Goal: Task Accomplishment & Management: Use online tool/utility

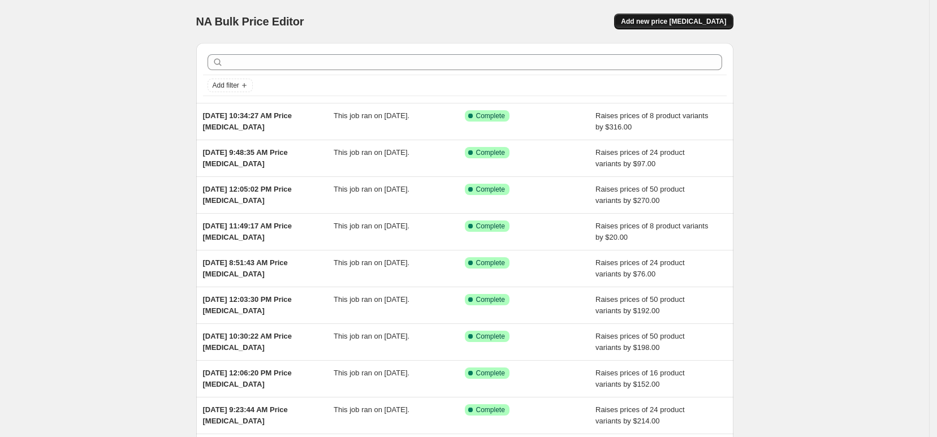
click at [696, 22] on span "Add new price [MEDICAL_DATA]" at bounding box center [673, 21] width 105 height 9
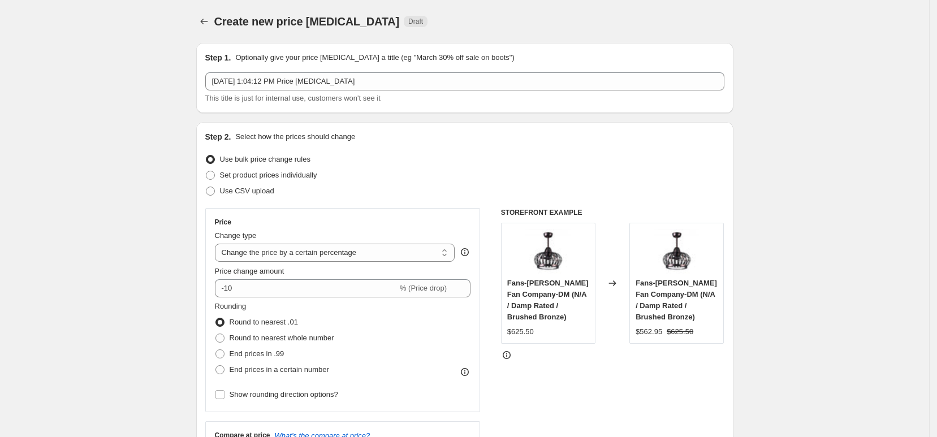
click at [350, 241] on div "Change type" at bounding box center [335, 235] width 240 height 11
click at [350, 248] on select "Change the price to a certain amount Change the price by a certain amount Chang…" at bounding box center [335, 253] width 240 height 18
select select "by"
click at [218, 244] on select "Change the price to a certain amount Change the price by a certain amount Chang…" at bounding box center [335, 253] width 240 height 18
type input "-10.00"
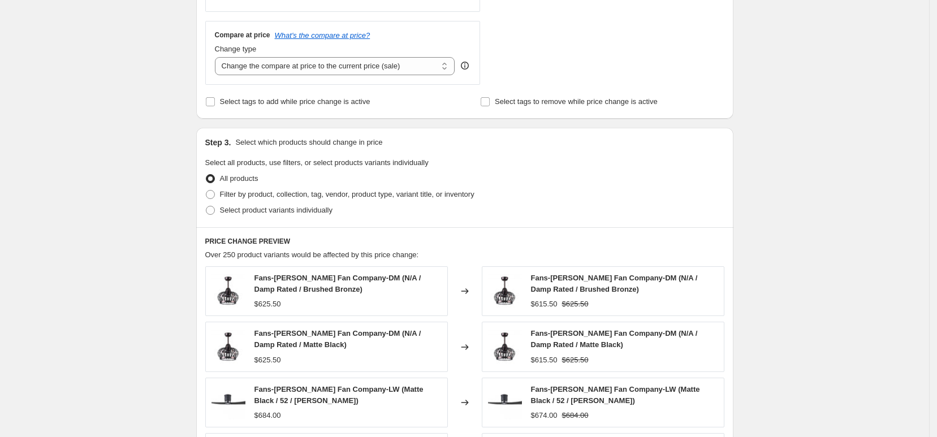
scroll to position [424, 0]
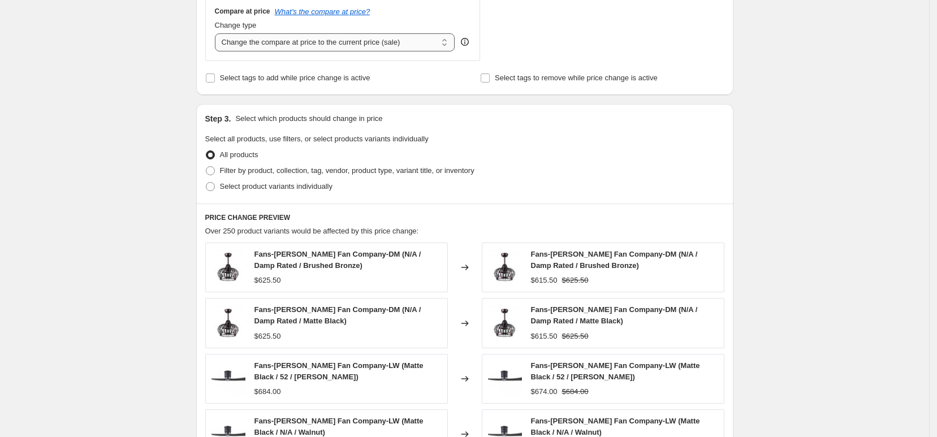
click at [337, 43] on select "Change the compare at price to the current price (sale) Change the compare at p…" at bounding box center [335, 42] width 240 height 18
select select "remove"
click at [218, 33] on select "Change the compare at price to the current price (sale) Change the compare at p…" at bounding box center [335, 42] width 240 height 18
click at [312, 191] on span "Select product variants individually" at bounding box center [276, 186] width 113 height 8
click at [206, 183] on input "Select product variants individually" at bounding box center [206, 182] width 1 height 1
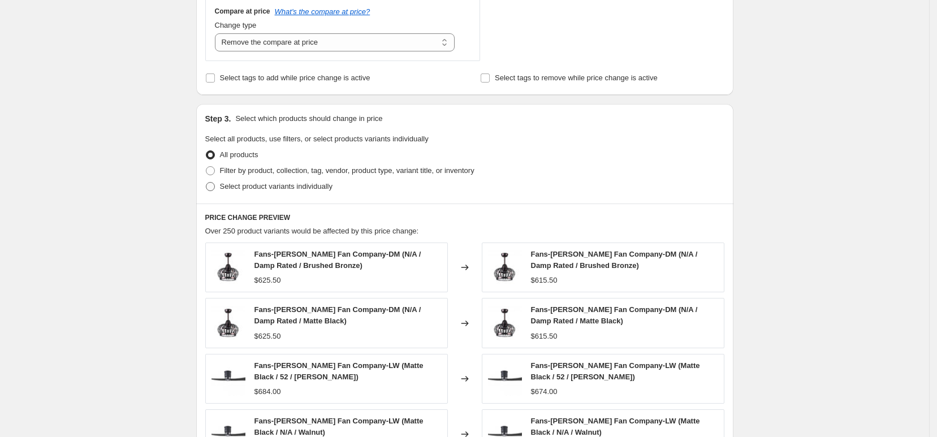
radio input "true"
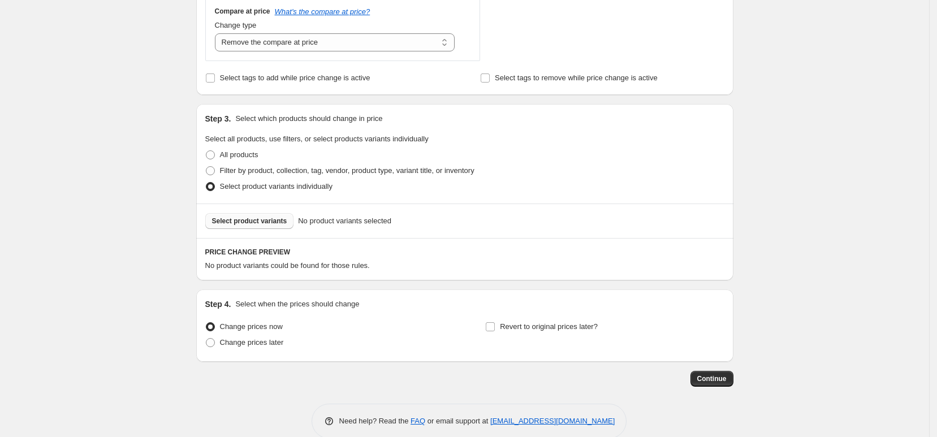
click at [269, 222] on span "Select product variants" at bounding box center [249, 221] width 75 height 9
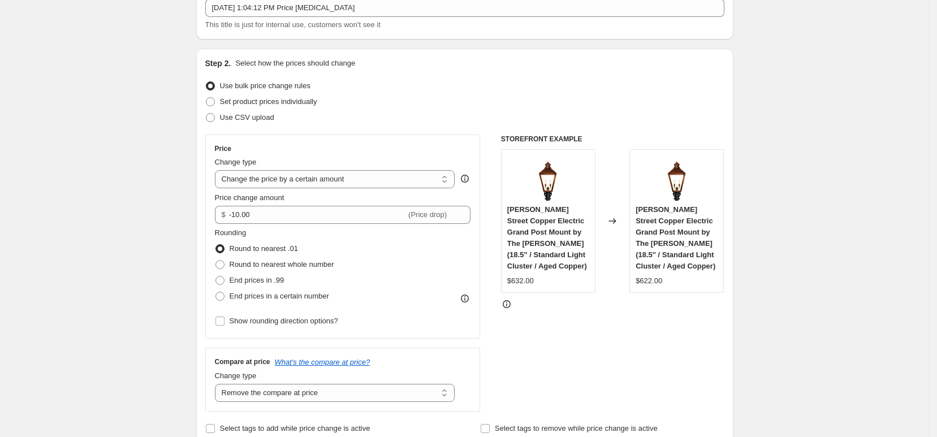
scroll to position [71, 0]
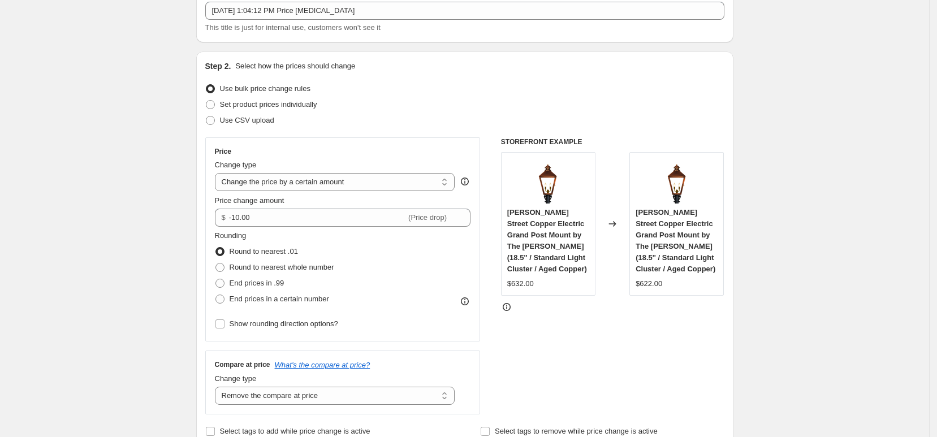
drag, startPoint x: 71, startPoint y: 186, endPoint x: 95, endPoint y: 187, distance: 24.3
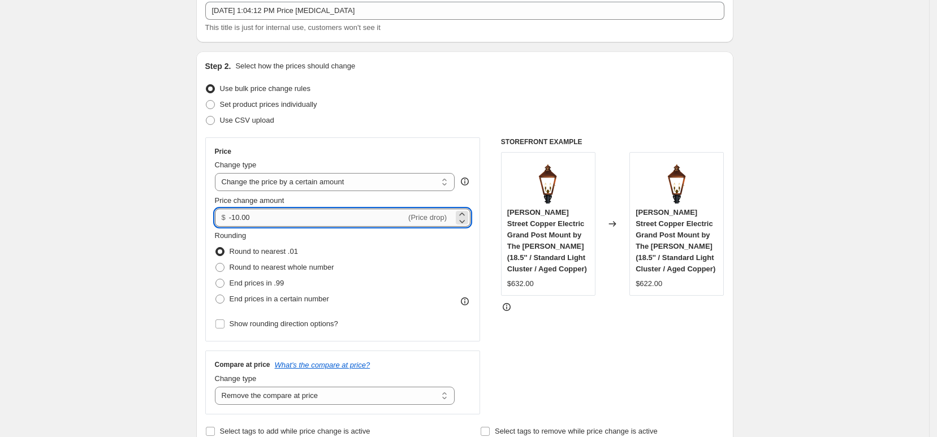
click at [267, 219] on input "-10.00" at bounding box center [317, 218] width 177 height 18
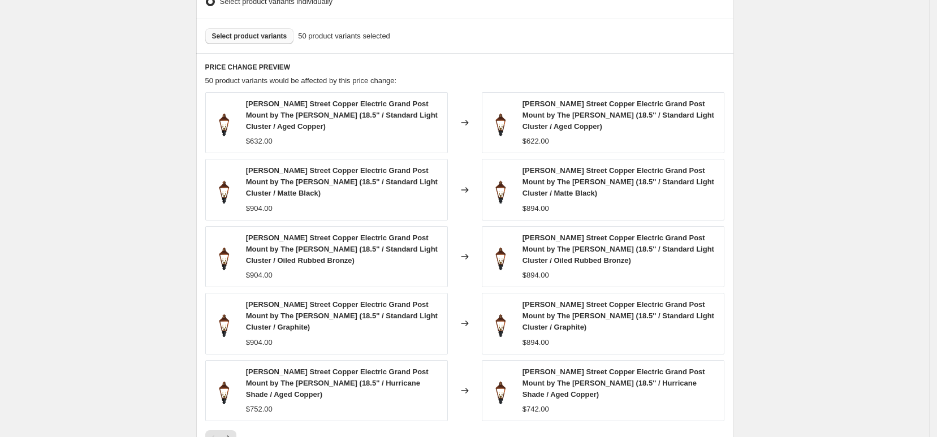
scroll to position [780, 0]
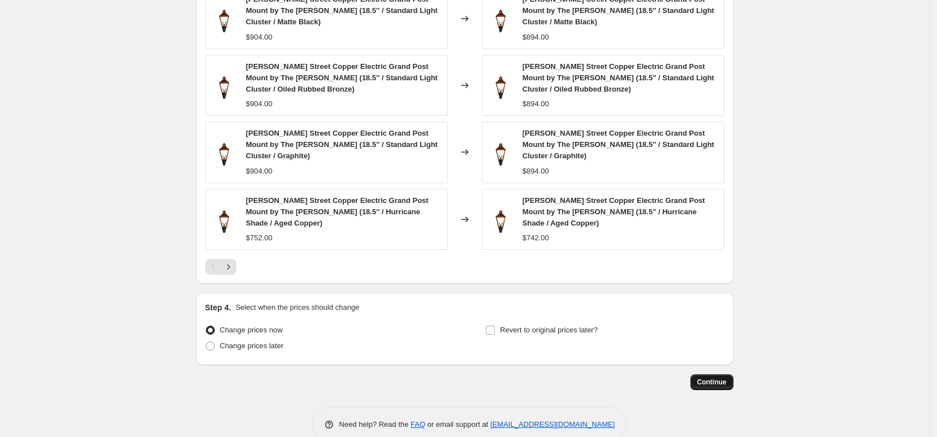
type input "30.00"
click at [724, 378] on span "Continue" at bounding box center [711, 382] width 29 height 9
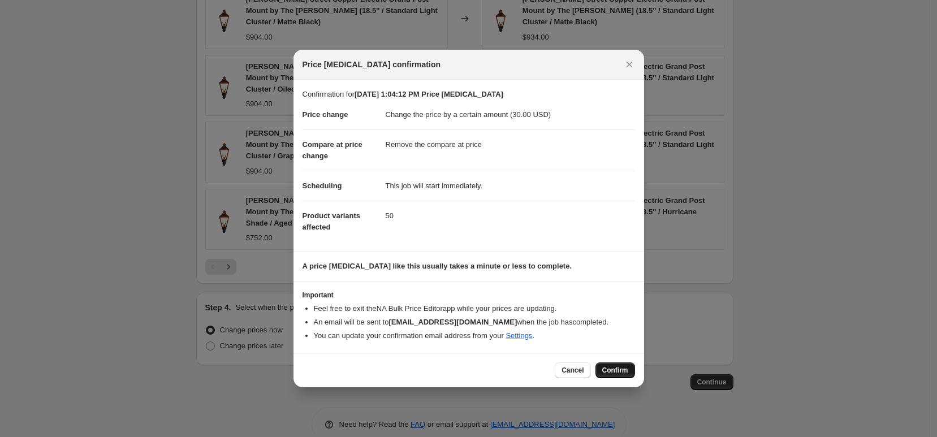
click at [627, 371] on span "Confirm" at bounding box center [615, 370] width 26 height 9
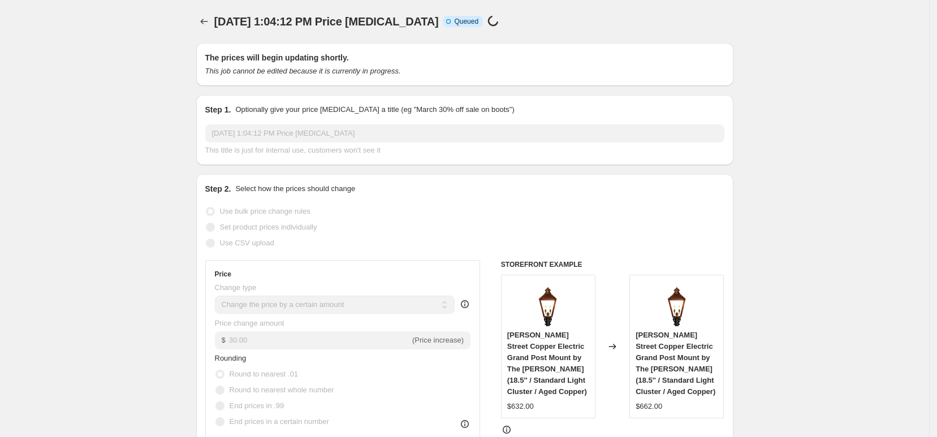
select select "by"
select select "remove"
